Goal: Information Seeking & Learning: Learn about a topic

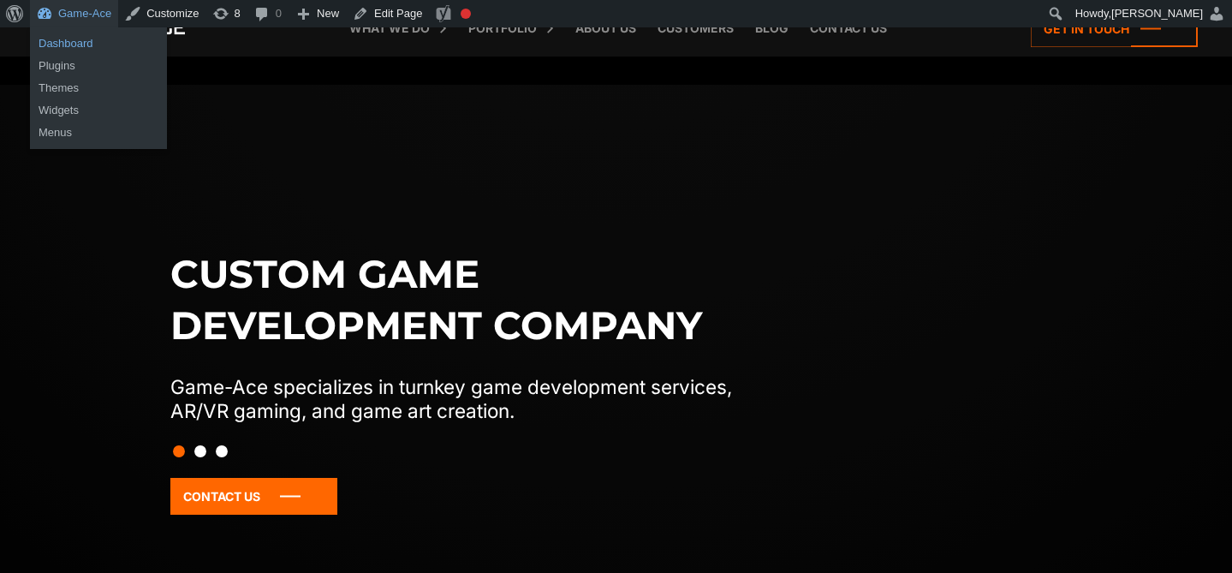
click at [81, 41] on link "Dashboard" at bounding box center [98, 44] width 137 height 22
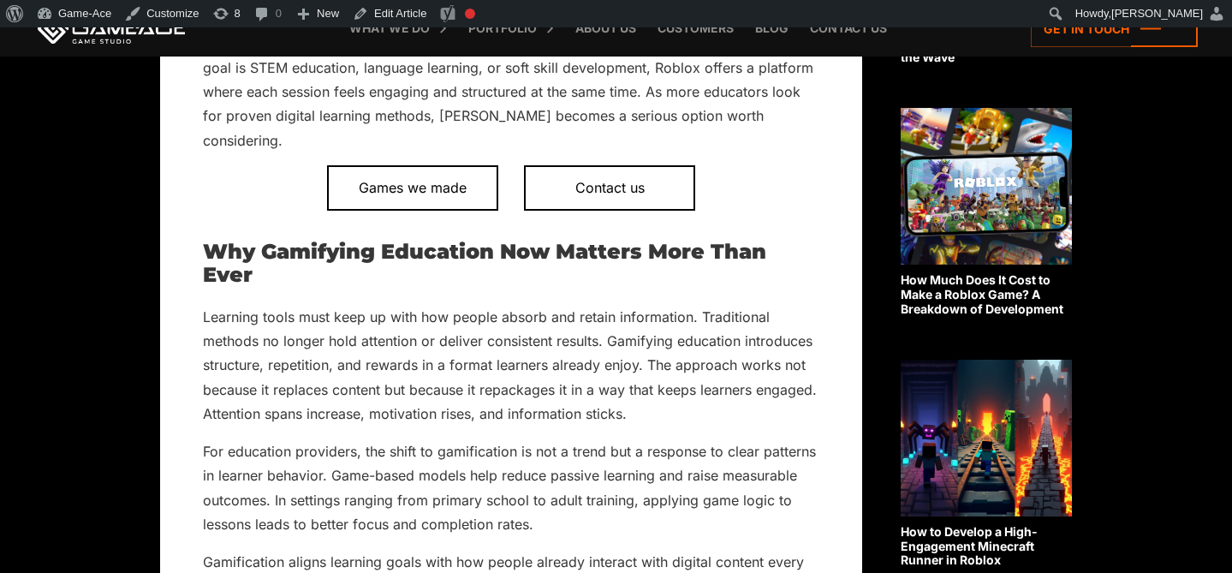
scroll to position [926, 0]
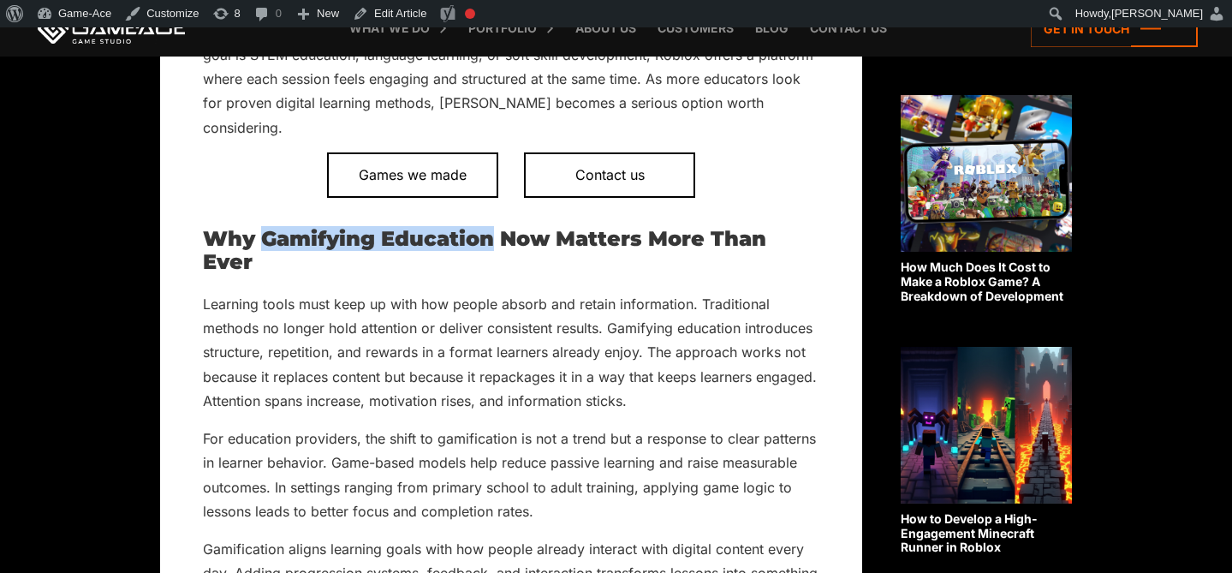
drag, startPoint x: 497, startPoint y: 219, endPoint x: 268, endPoint y: 214, distance: 228.7
click at [266, 228] on h2 "Why Gamifying Education Now Matters More Than Ever" at bounding box center [511, 250] width 617 height 45
copy h2 "Gamifying Education"
